Goal: Obtain resource: Download file/media

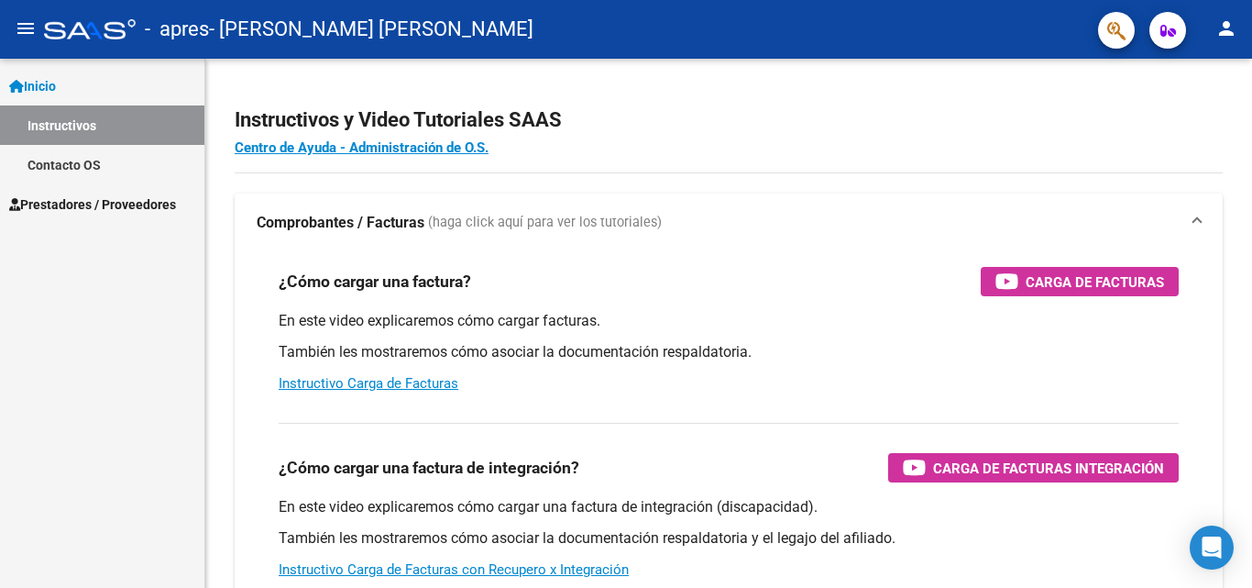
click at [126, 210] on span "Prestadores / Proveedores" at bounding box center [92, 204] width 167 height 20
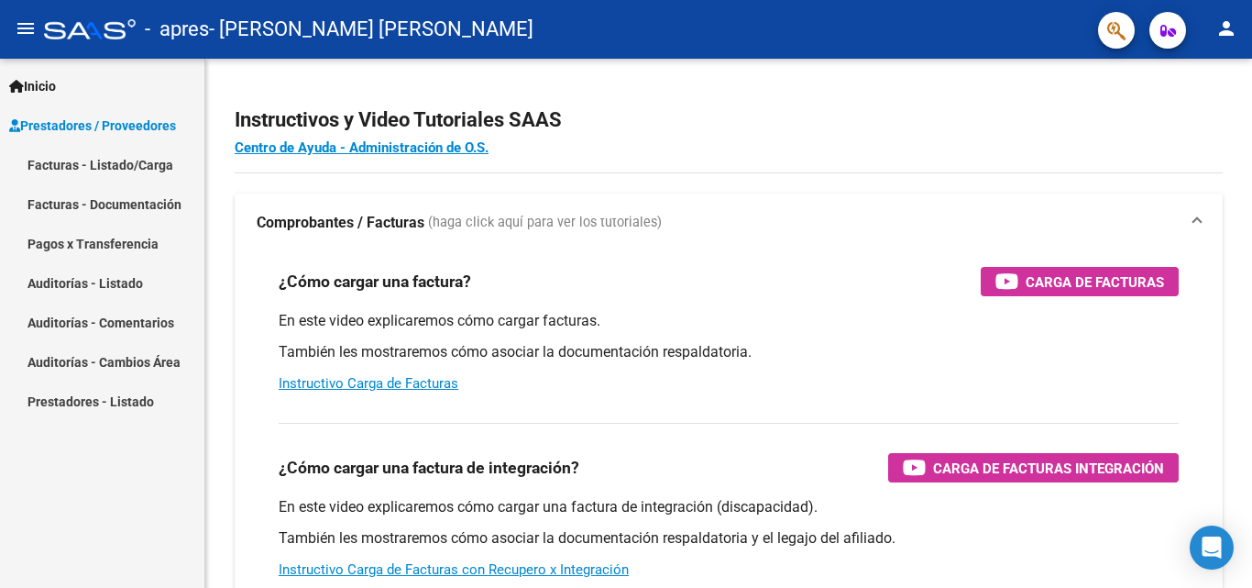
click at [123, 164] on link "Facturas - Listado/Carga" at bounding box center [102, 164] width 204 height 39
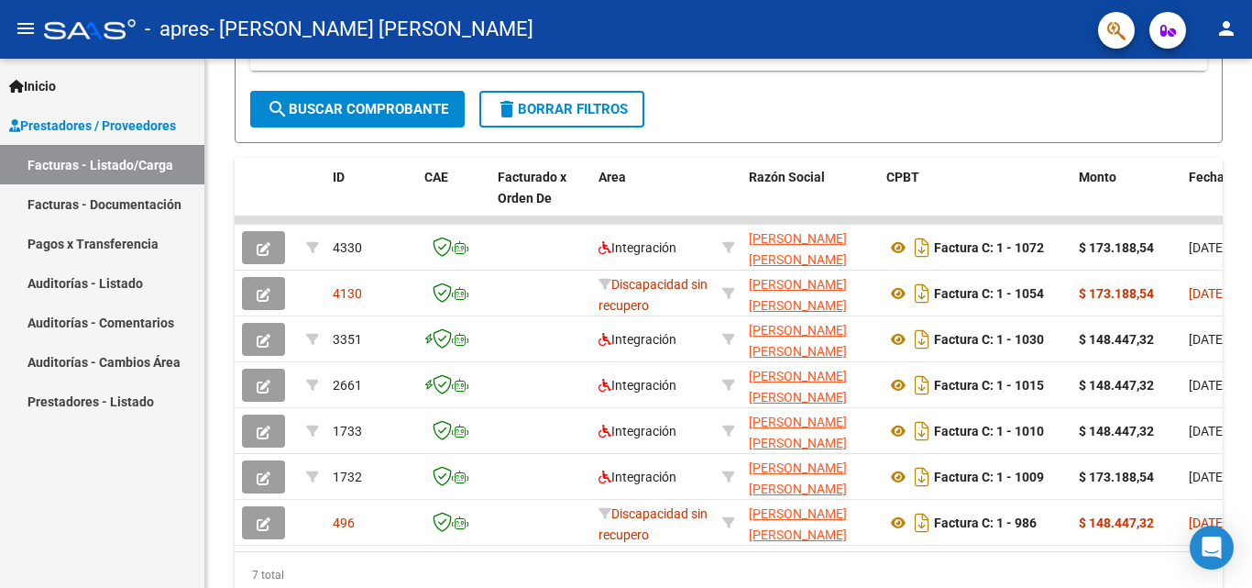
scroll to position [405, 0]
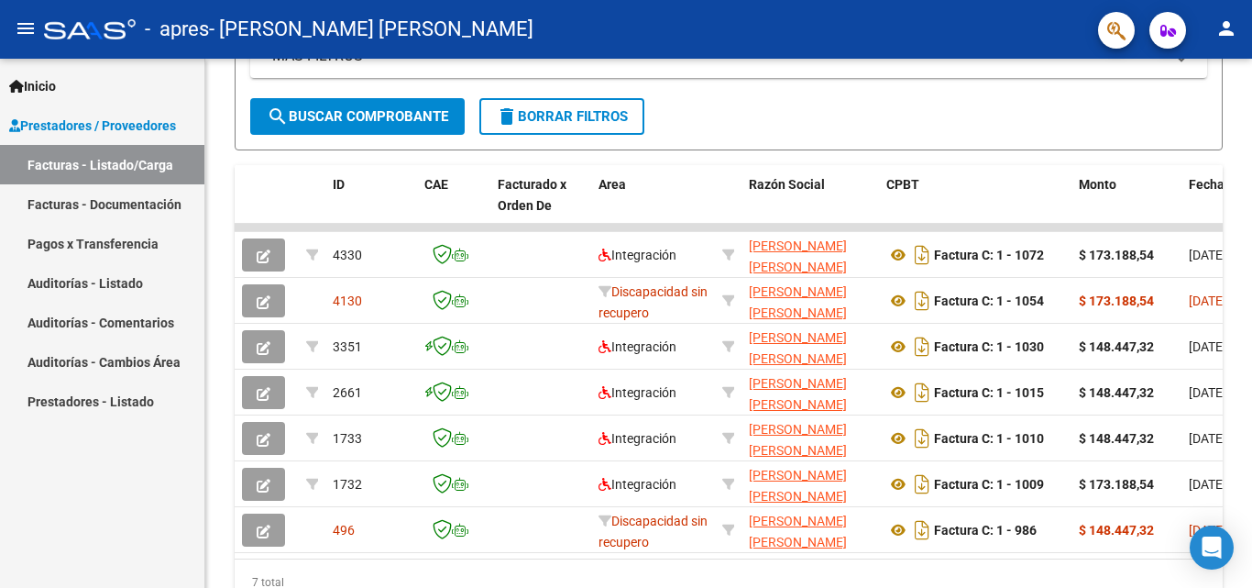
click at [1238, 343] on div at bounding box center [1250, 410] width 5 height 273
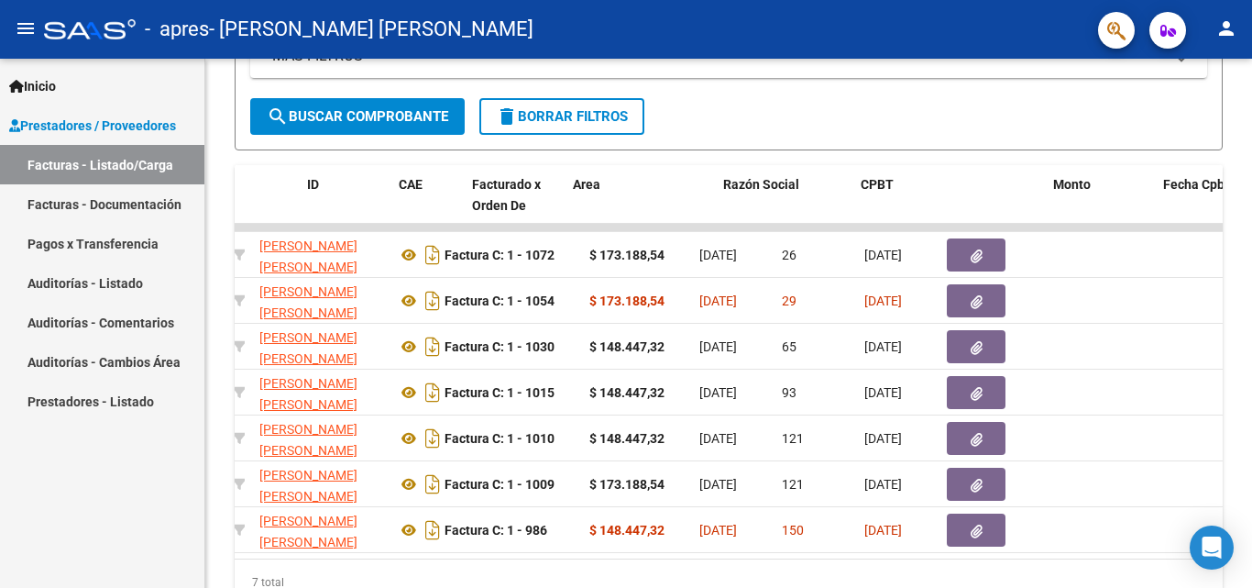
scroll to position [0, 0]
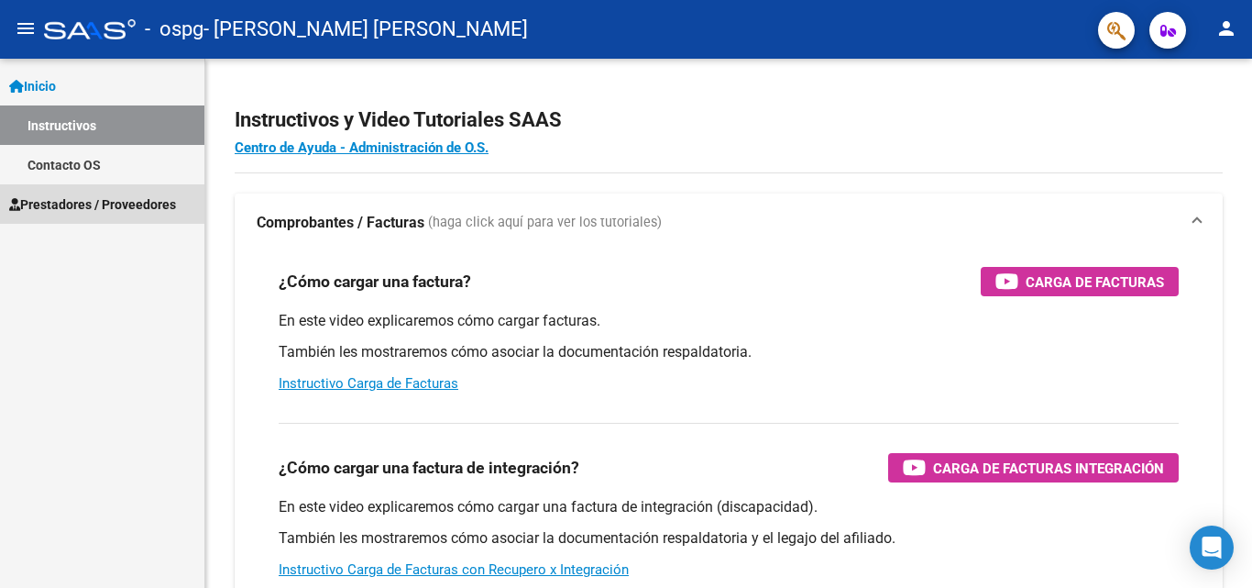
click at [71, 205] on span "Prestadores / Proveedores" at bounding box center [92, 204] width 167 height 20
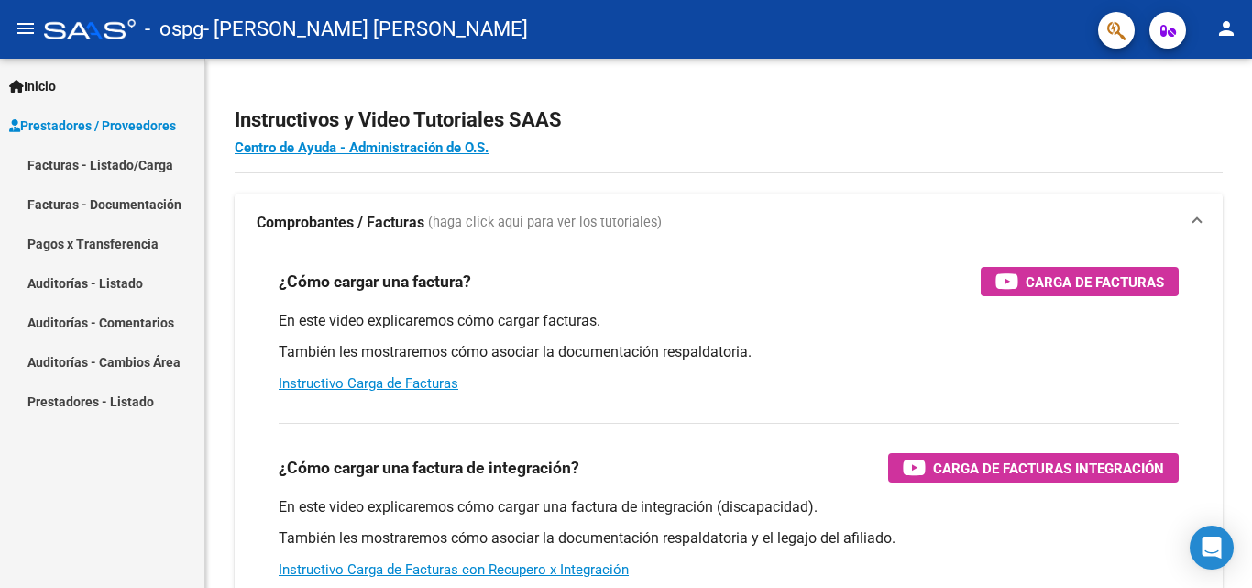
click at [78, 158] on link "Facturas - Listado/Carga" at bounding box center [102, 164] width 204 height 39
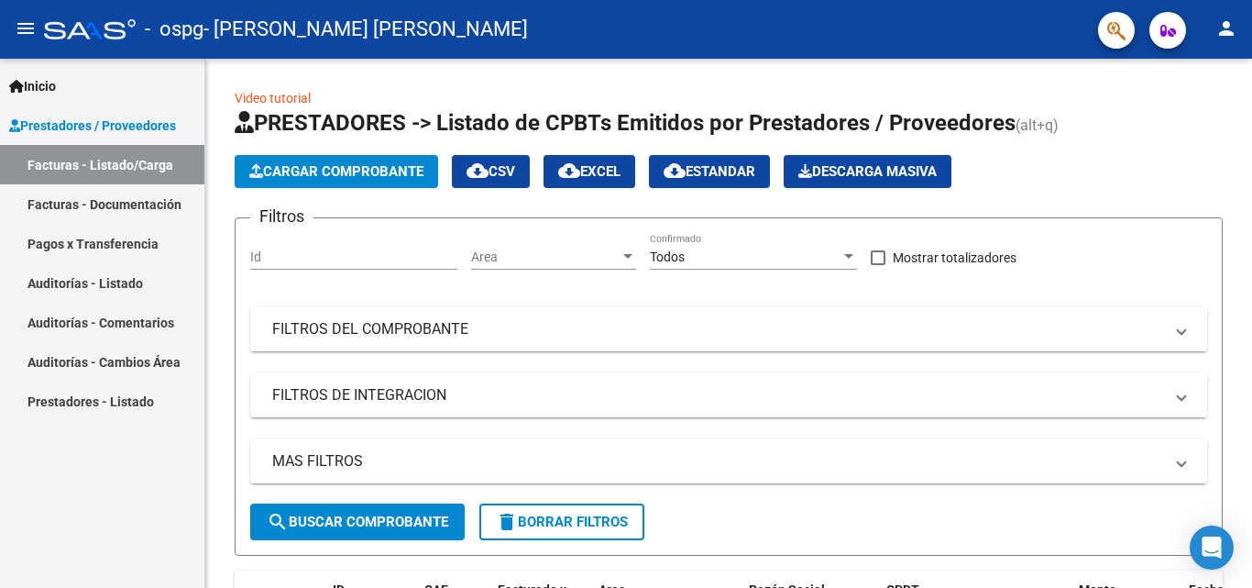
drag, startPoint x: 1244, startPoint y: 201, endPoint x: 1252, endPoint y: 306, distance: 105.7
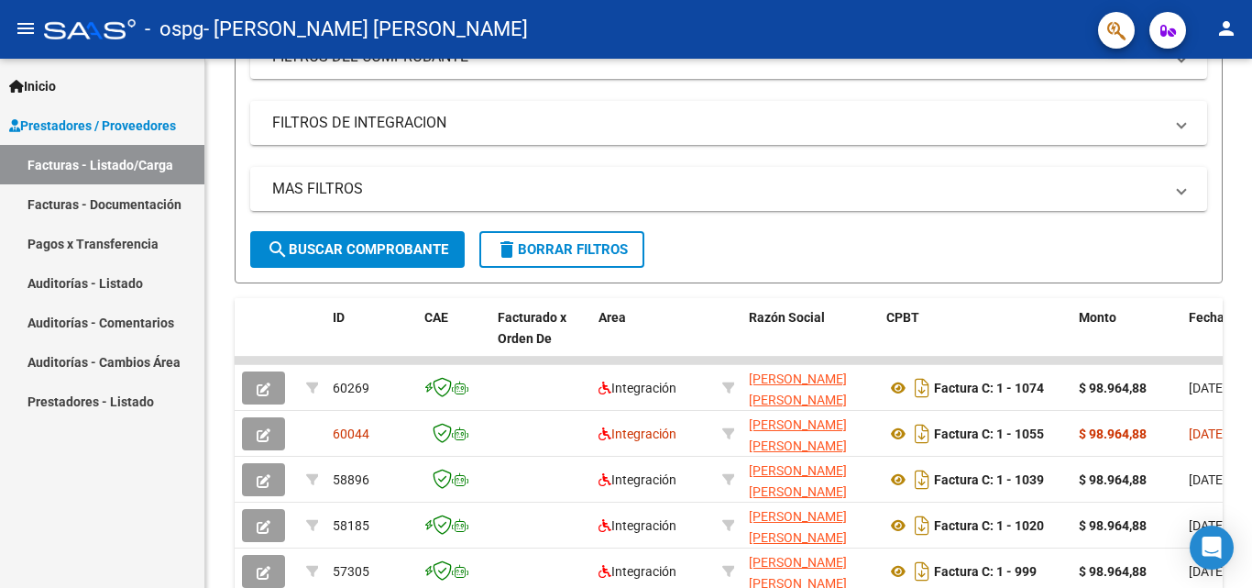
scroll to position [280, 0]
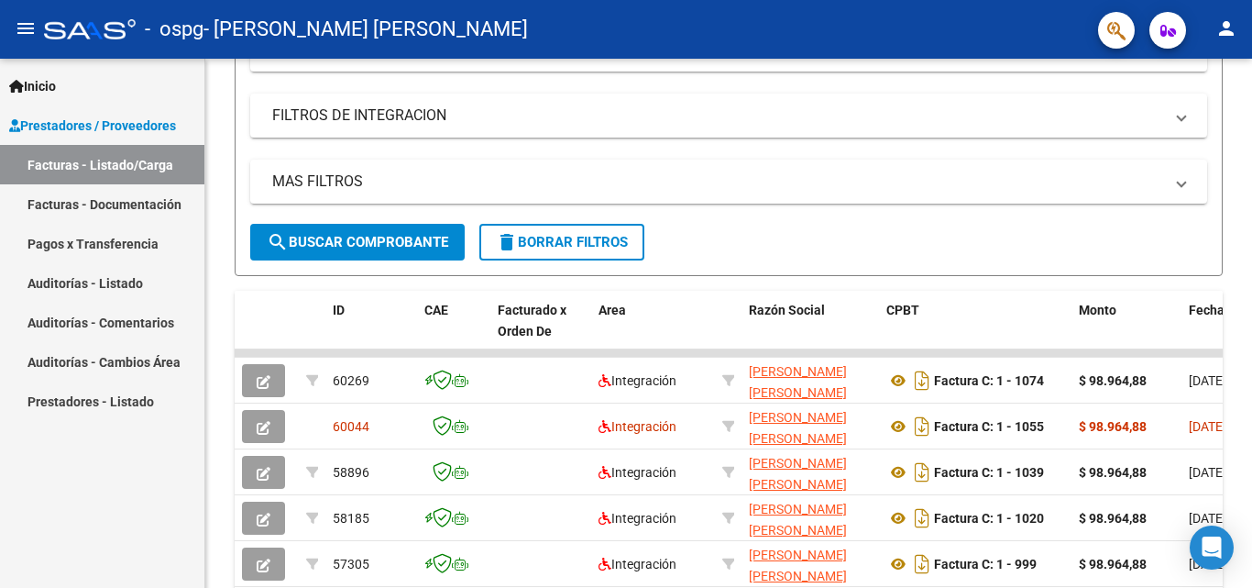
click at [1252, 403] on div at bounding box center [1250, 309] width 5 height 241
click at [496, 431] on datatable-body-cell at bounding box center [541, 425] width 101 height 45
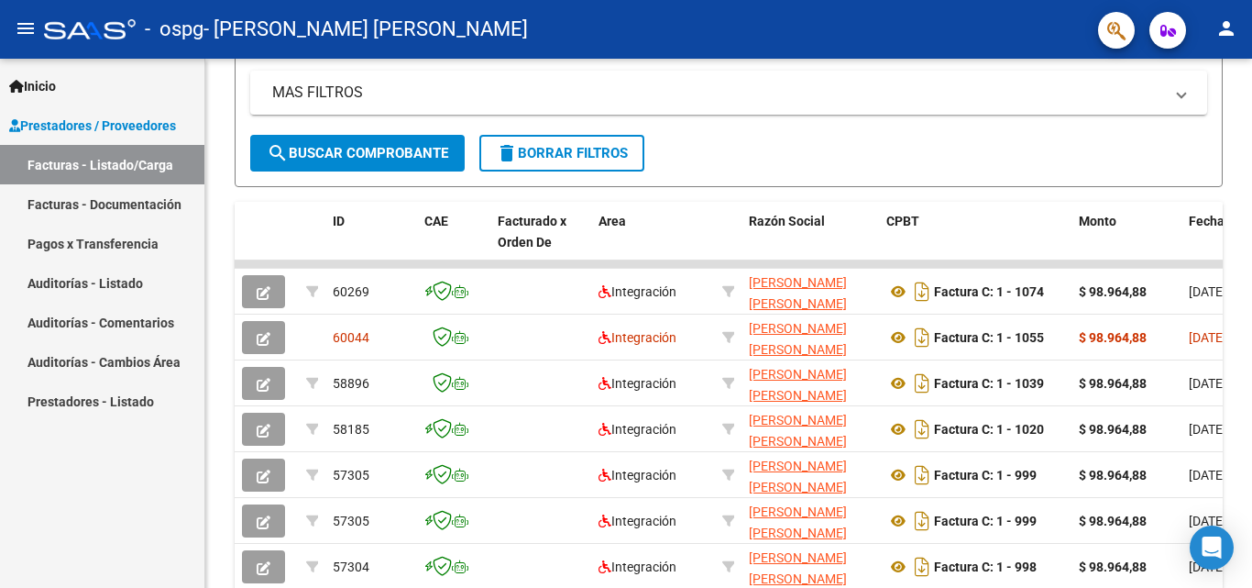
click at [1252, 295] on div at bounding box center [1250, 350] width 5 height 241
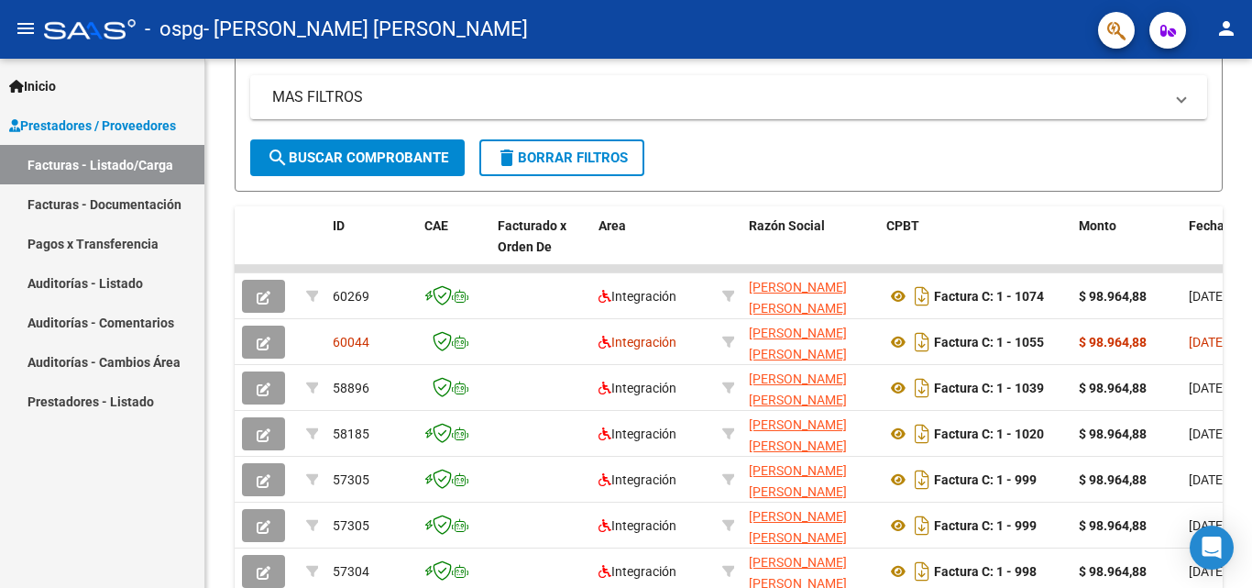
drag, startPoint x: 714, startPoint y: 473, endPoint x: 467, endPoint y: 474, distance: 247.6
drag, startPoint x: 574, startPoint y: 296, endPoint x: 341, endPoint y: 309, distance: 233.2
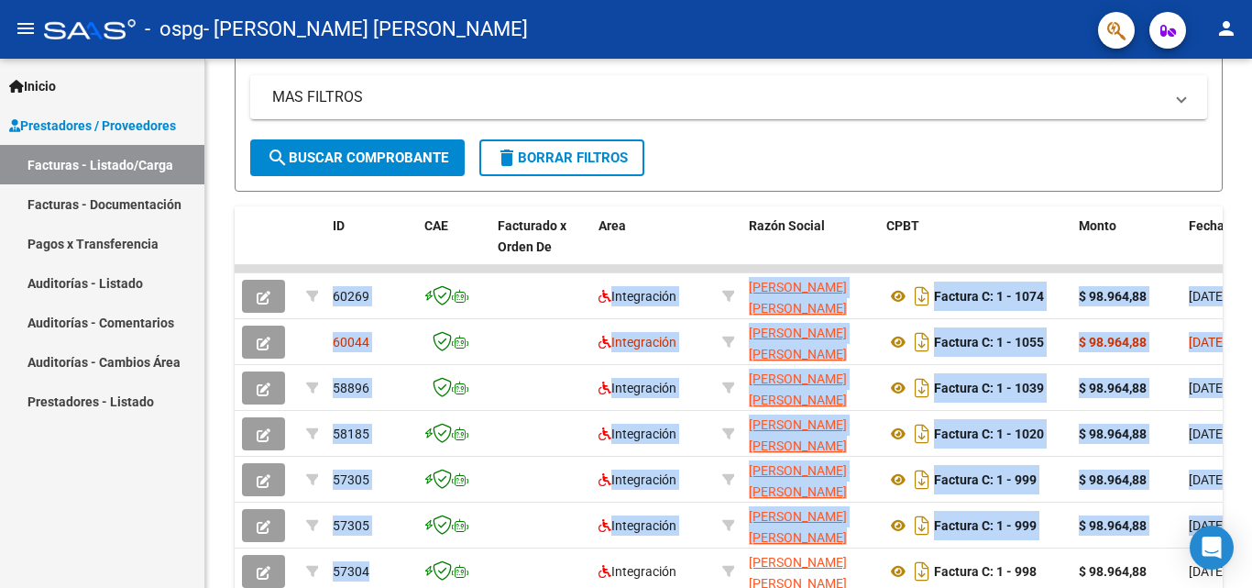
drag, startPoint x: 384, startPoint y: 585, endPoint x: 215, endPoint y: 568, distance: 170.5
click at [215, 568] on div "Video tutorial PRESTADORES -> Listado de CPBTs Emitidos por Prestadores / Prove…" at bounding box center [728, 269] width 1047 height 1148
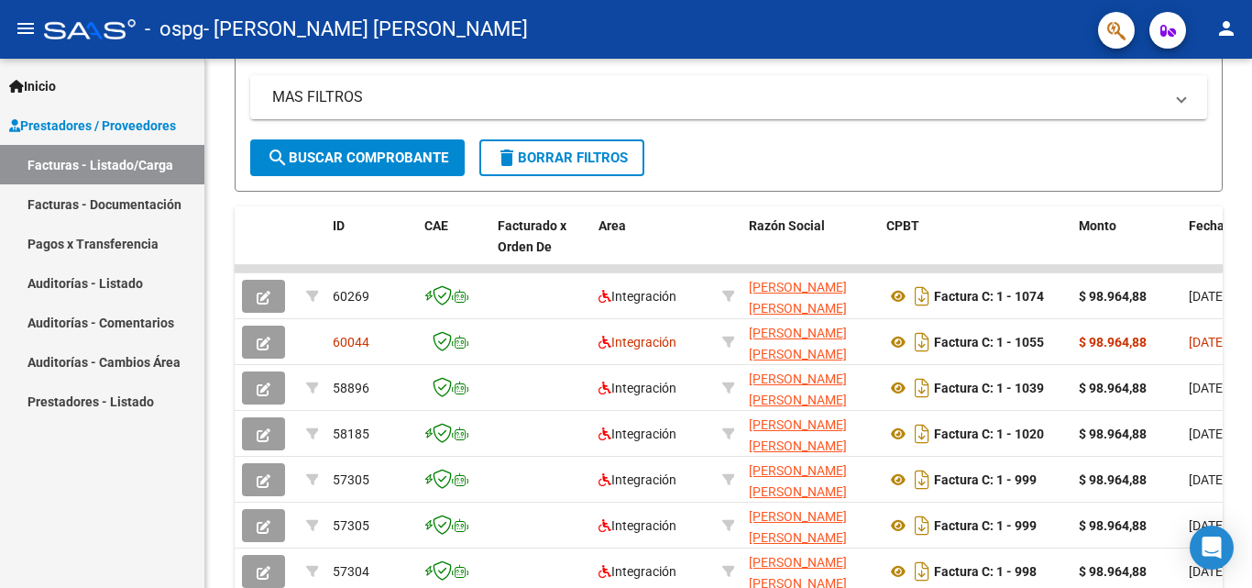
click at [143, 507] on div "Inicio Instructivos Contacto OS Prestadores / Proveedores Facturas - Listado/Ca…" at bounding box center [102, 323] width 204 height 529
drag, startPoint x: 1073, startPoint y: 585, endPoint x: 946, endPoint y: 578, distance: 126.7
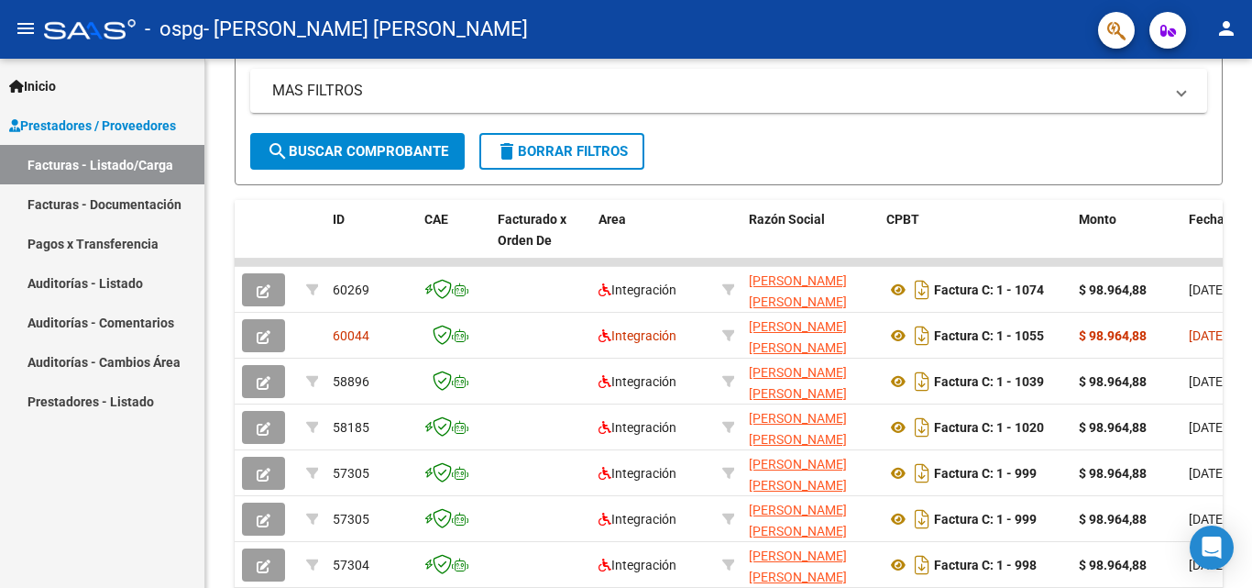
scroll to position [373, 0]
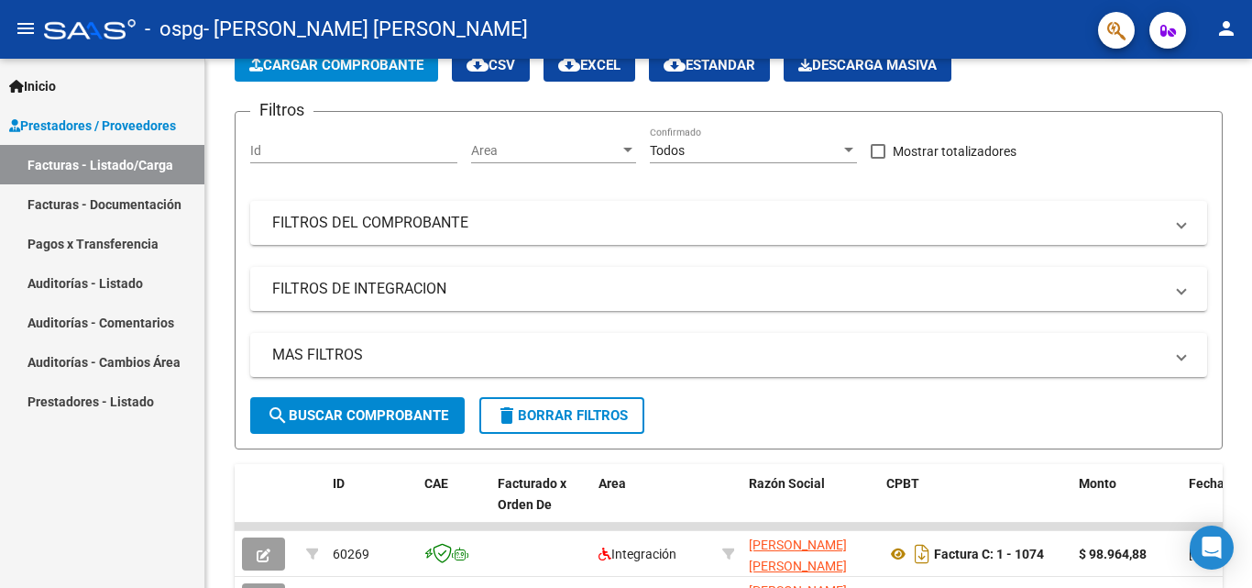
click at [1230, 215] on div "Video tutorial PRESTADORES -> Listado de CPBTs Emitidos por Prestadores / Prove…" at bounding box center [731, 526] width 1052 height 1148
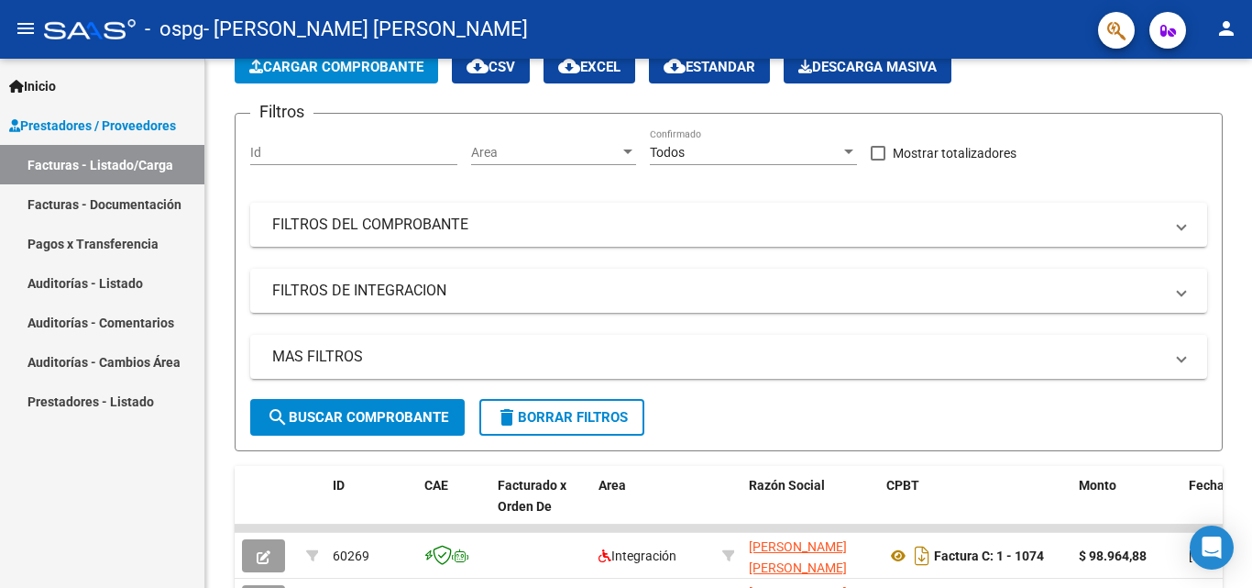
click at [1156, 220] on mat-panel-title "FILTROS DEL COMPROBANTE" at bounding box center [717, 225] width 891 height 20
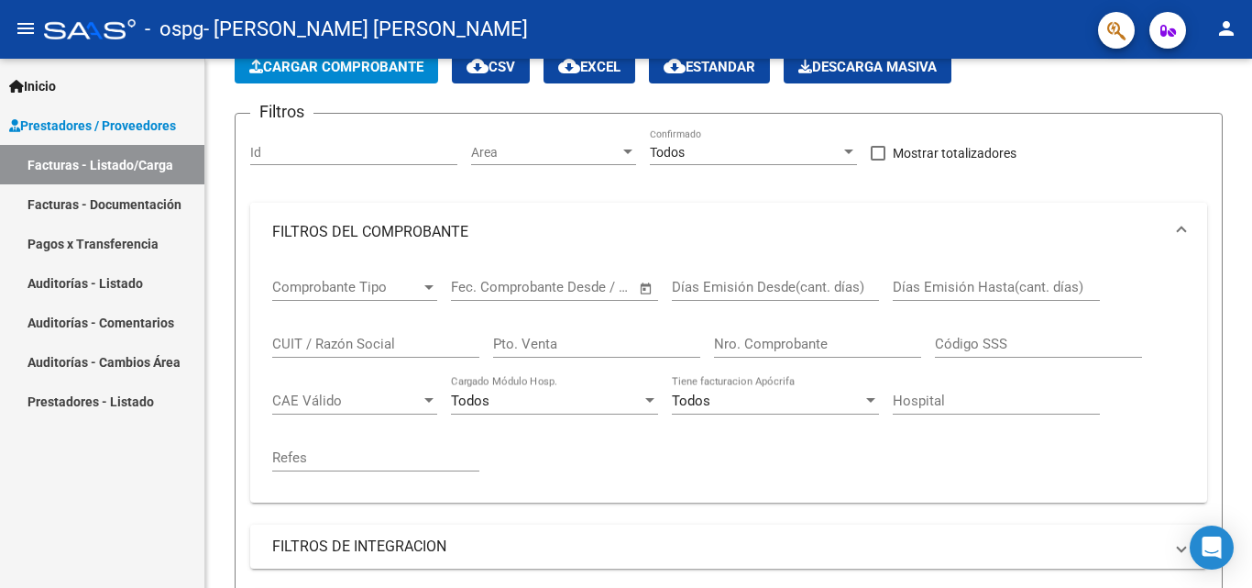
click at [1156, 220] on mat-expansion-panel-header "FILTROS DEL COMPROBANTE" at bounding box center [728, 232] width 957 height 59
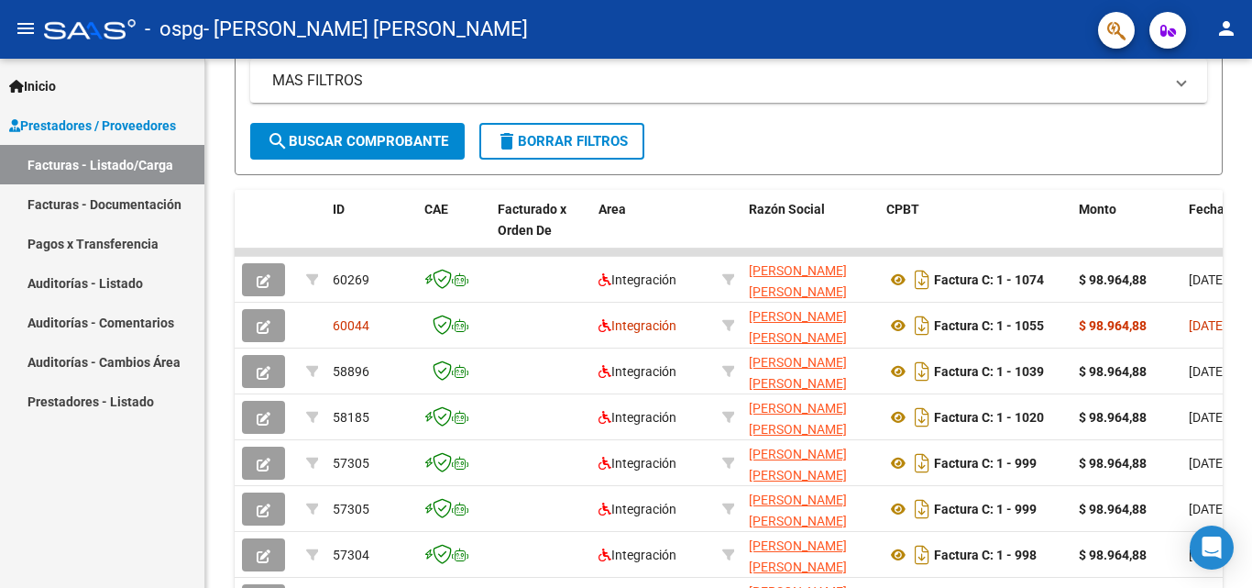
click at [1252, 308] on div at bounding box center [1250, 356] width 5 height 241
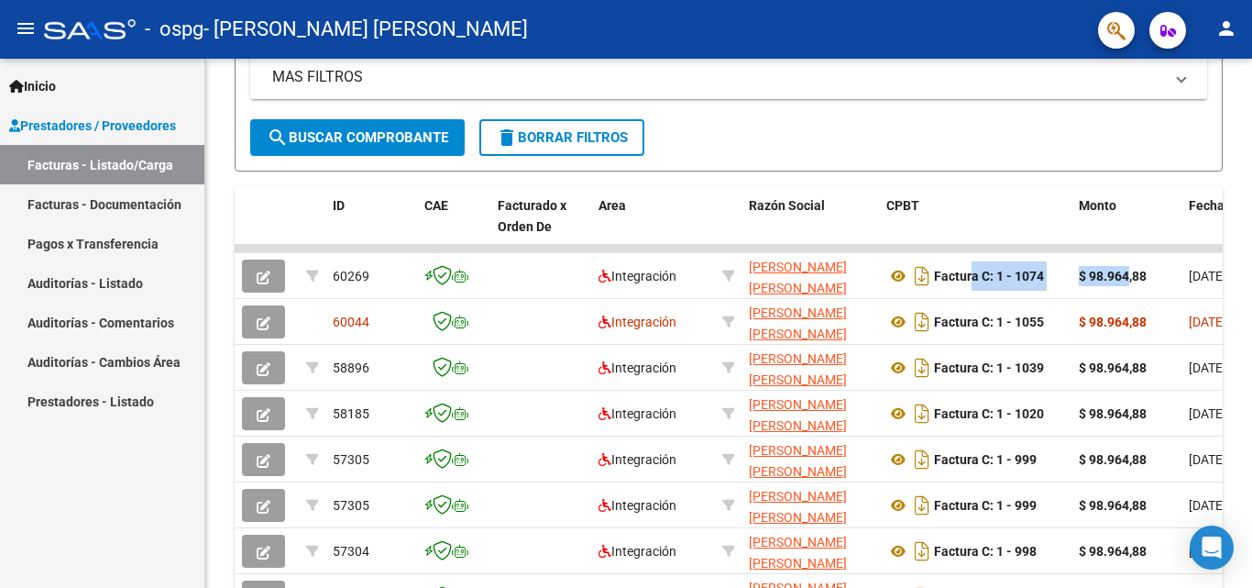
drag, startPoint x: 1131, startPoint y: 297, endPoint x: 981, endPoint y: 294, distance: 149.5
click at [896, 316] on icon at bounding box center [899, 322] width 24 height 22
drag, startPoint x: 535, startPoint y: 580, endPoint x: 307, endPoint y: 572, distance: 228.5
click at [307, 572] on datatable-scroller "60269 Integración MOYANO LEONELA YANEL 27359419622 Factura C: 1 - 1074 $ 98.964…" at bounding box center [729, 478] width 988 height 467
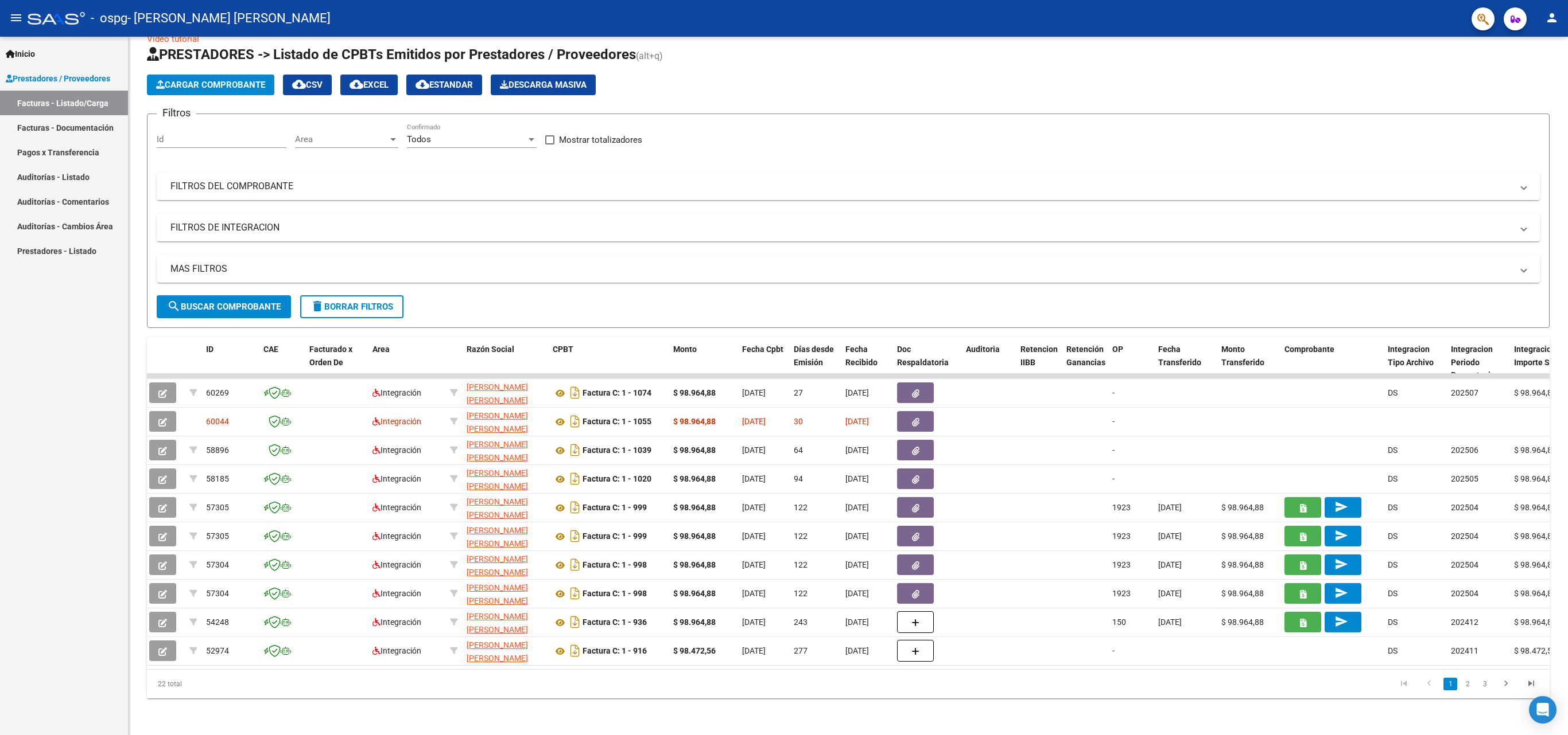
scroll to position [0, 0]
